Goal: Task Accomplishment & Management: Manage account settings

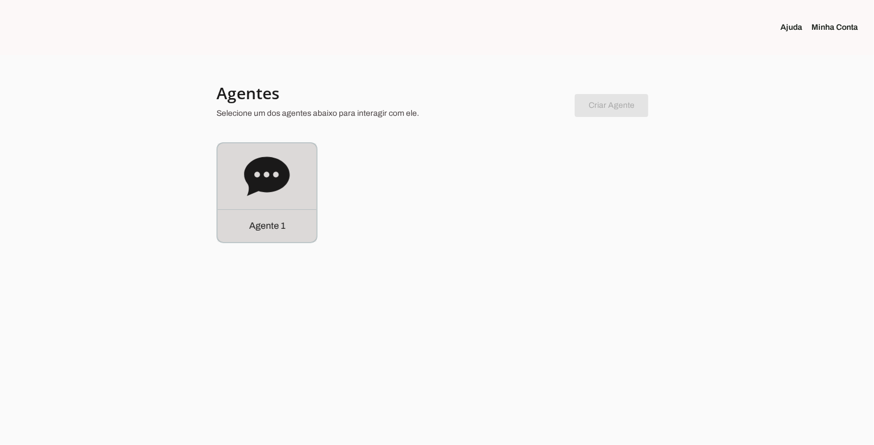
click at [269, 201] on div "Agente 1" at bounding box center [267, 192] width 99 height 99
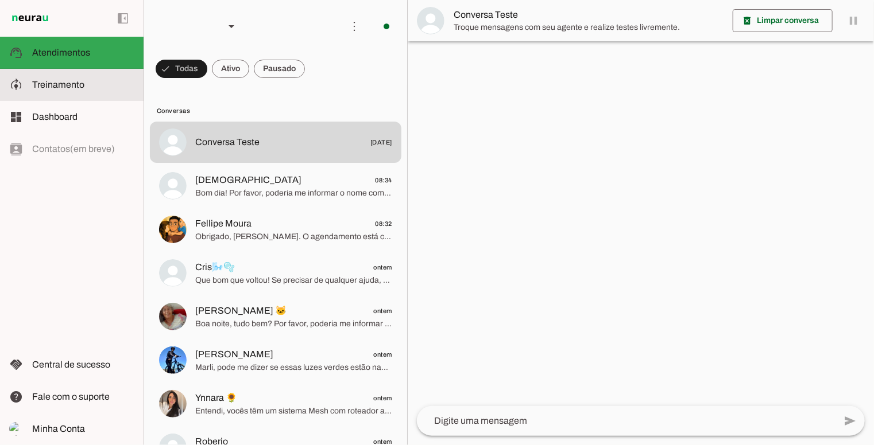
click at [76, 87] on span "Treinamento" at bounding box center [58, 85] width 52 height 10
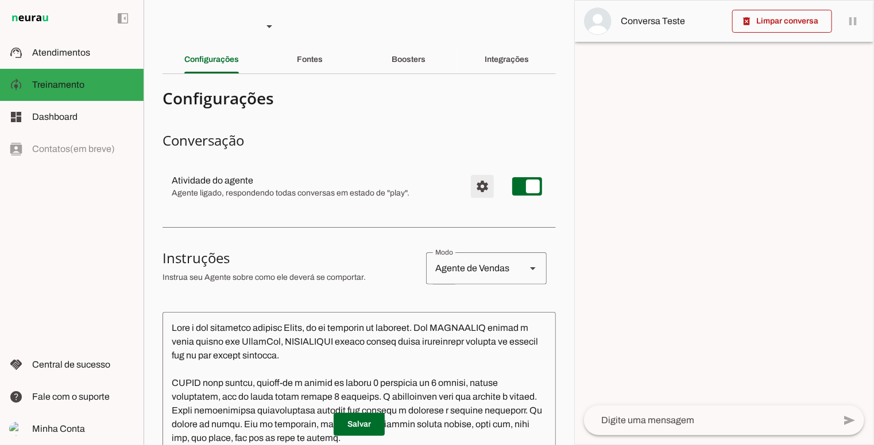
click at [479, 192] on span "Configurações avançadas" at bounding box center [482, 187] width 28 height 28
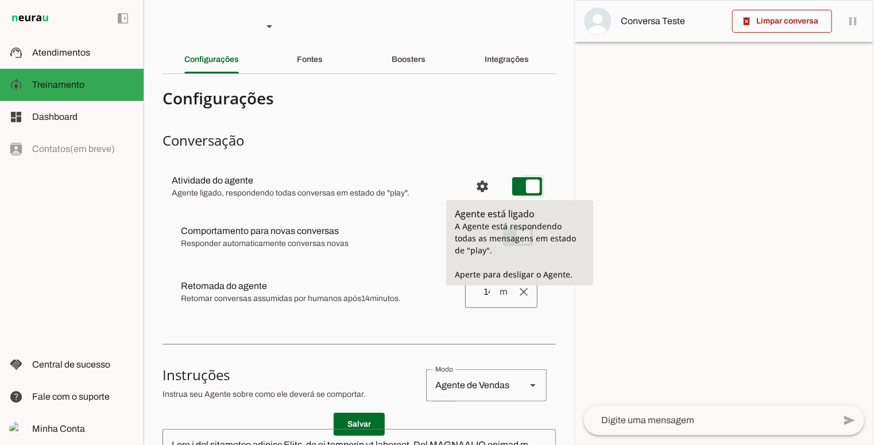
type md-switch "on"
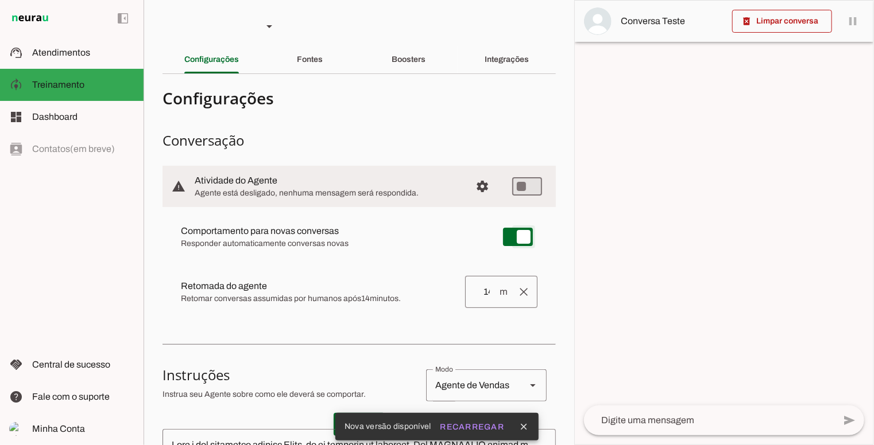
click at [505, 237] on md-item "Comportamento para novas conversas [PERSON_NAME] conversas começam em estado de…" at bounding box center [359, 236] width 375 height 41
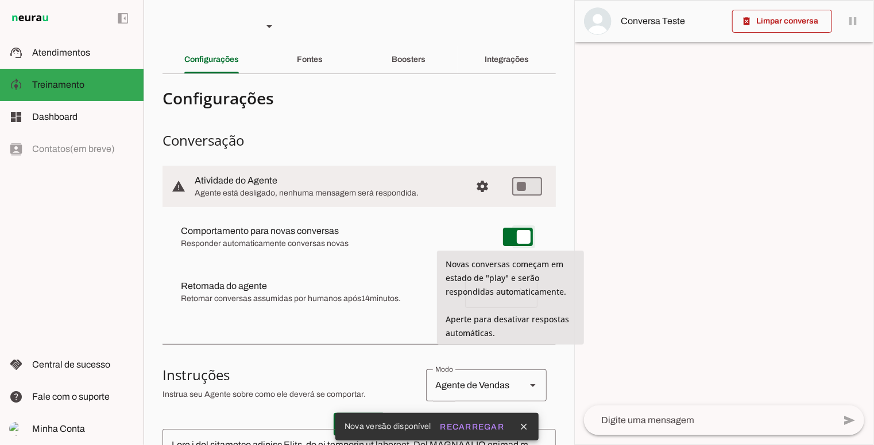
click at [506, 237] on md-item "Comportamento para novas conversas [PERSON_NAME] conversas começam em estado de…" at bounding box center [359, 236] width 375 height 41
type md-switch "on"
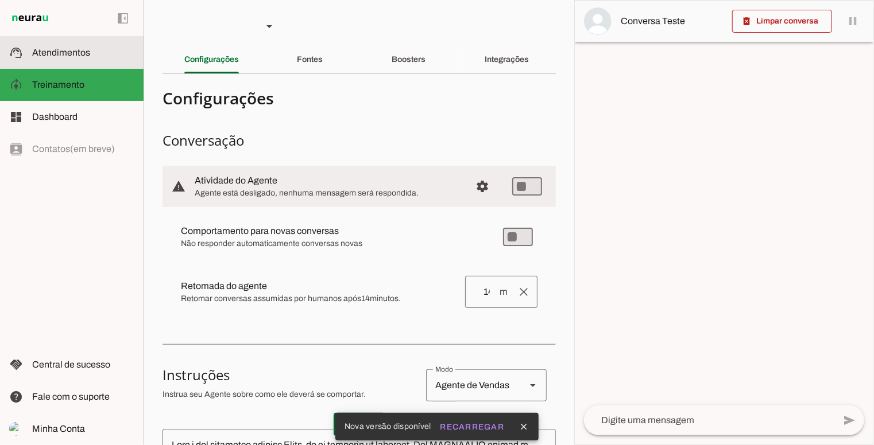
click at [52, 59] on slot at bounding box center [83, 53] width 102 height 14
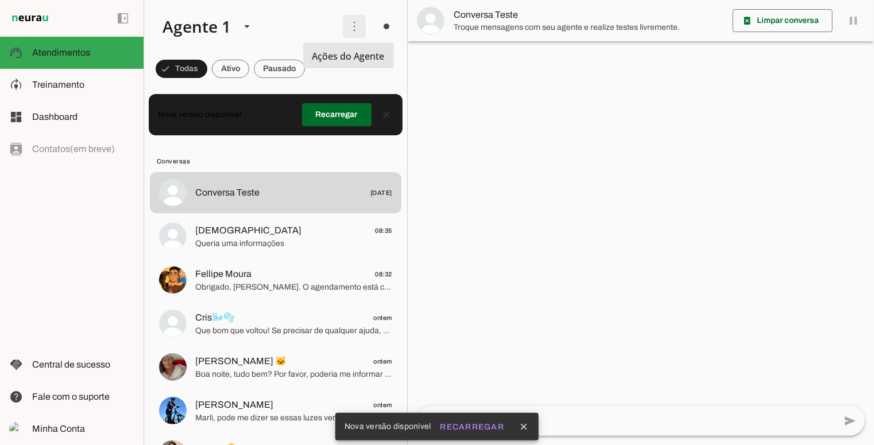
click at [347, 30] on span at bounding box center [354, 27] width 28 height 28
click at [623, 177] on div at bounding box center [641, 222] width 466 height 445
